Goal: Find contact information: Find contact information

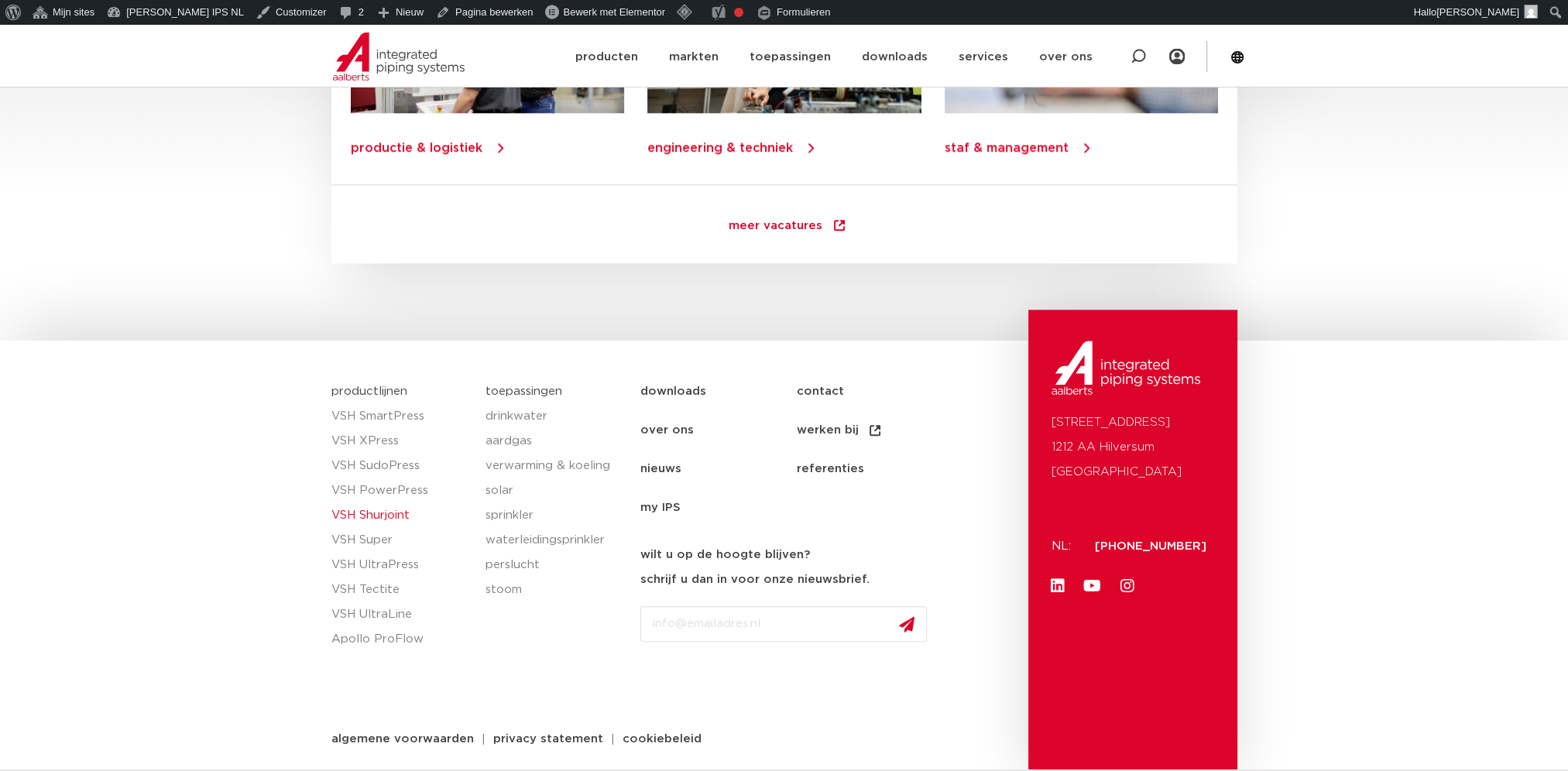
scroll to position [2189, 0]
click at [811, 385] on link "contact" at bounding box center [873, 392] width 156 height 39
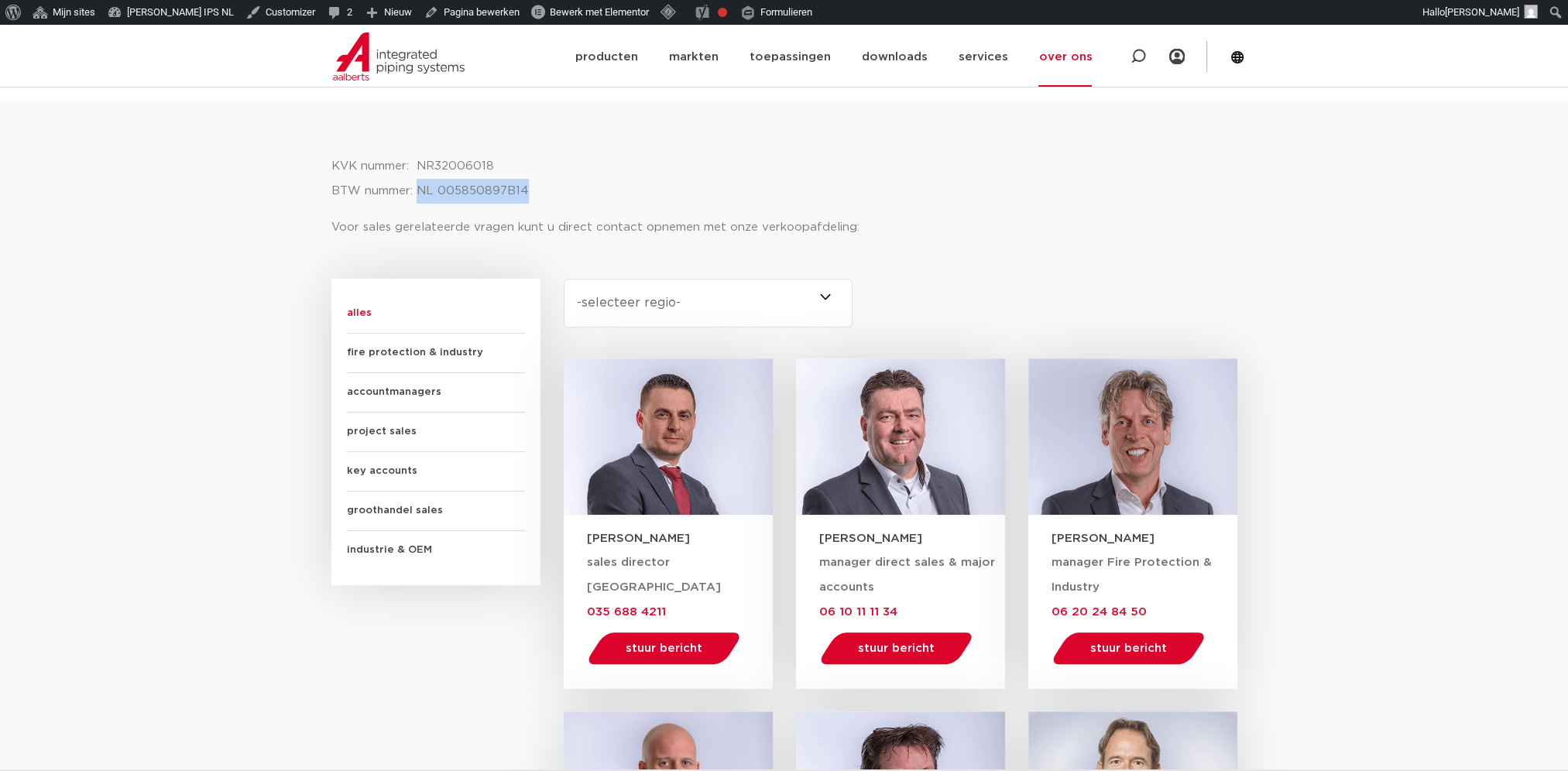
drag, startPoint x: 528, startPoint y: 187, endPoint x: 418, endPoint y: 187, distance: 110.0
click at [418, 187] on p "KVK nummer: NR32006018 BTW nummer: NL 005850897B14" at bounding box center [784, 178] width 906 height 49
copy p "NL 005850897B14"
